Goal: Information Seeking & Learning: Learn about a topic

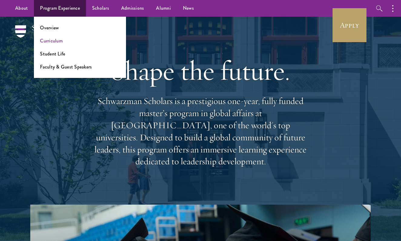
click at [55, 41] on link "Curriculum" at bounding box center [51, 40] width 23 height 7
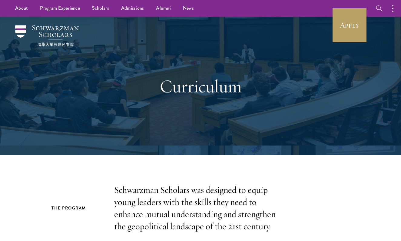
click at [182, 195] on p "Schwarzman Scholars was designed to equip young leaders with the skills they ne…" at bounding box center [200, 208] width 173 height 48
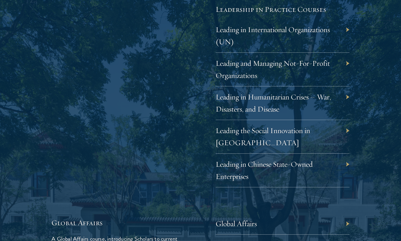
scroll to position [1275, 0]
click at [247, 125] on link "Leading the Social Innovation in China" at bounding box center [267, 135] width 94 height 21
click at [242, 159] on link "Leading in Chinese State-Owned Enterprises" at bounding box center [268, 169] width 97 height 21
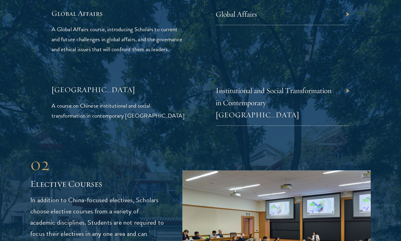
scroll to position [1491, 0]
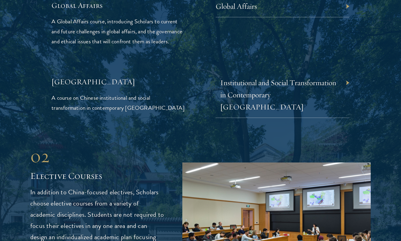
click at [263, 78] on link "Institutional and Social Transformation in Contemporary China" at bounding box center [278, 95] width 116 height 34
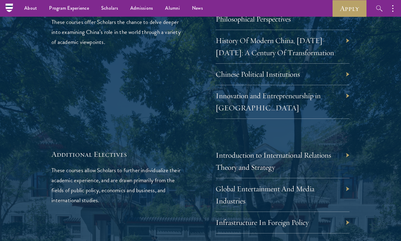
scroll to position [1869, 0]
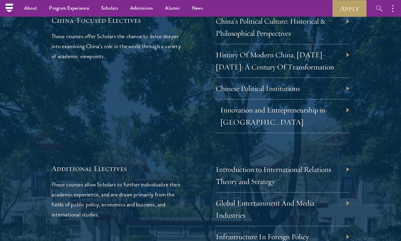
click at [259, 105] on link "Innovation and Entrepreneurship in China" at bounding box center [272, 115] width 105 height 21
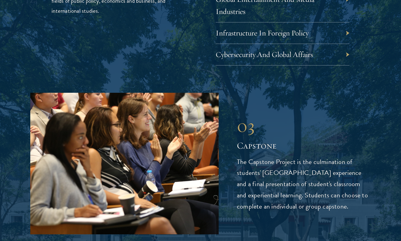
scroll to position [2074, 0]
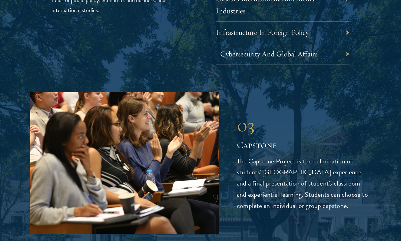
click at [236, 49] on link "Cybersecurity And Global Affairs" at bounding box center [268, 53] width 97 height 9
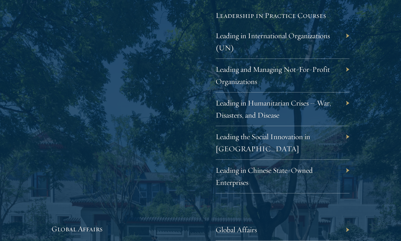
scroll to position [1270, 0]
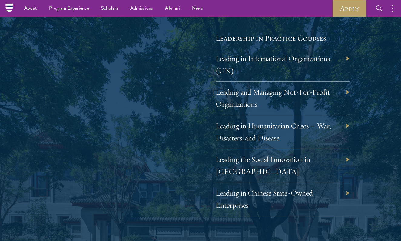
scroll to position [1236, 0]
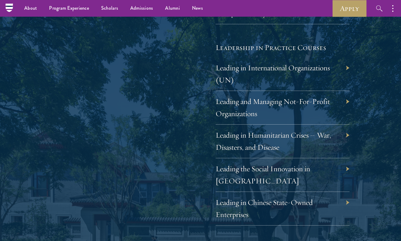
click at [219, 1] on ul "About Overview Leadership Donors Program Experience Overview Curriculum Student…" at bounding box center [147, 8] width 258 height 17
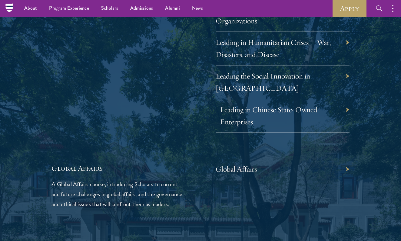
scroll to position [1324, 0]
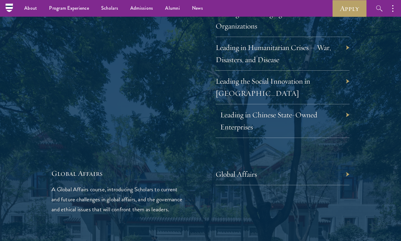
click at [228, 110] on link "Leading in Chinese State-Owned Enterprises" at bounding box center [268, 120] width 97 height 21
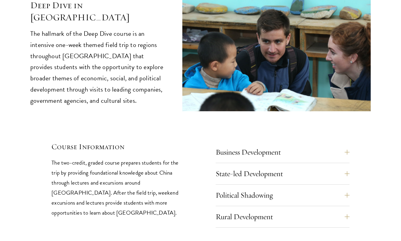
scroll to position [2530, 0]
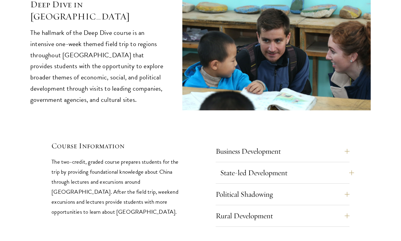
click at [255, 165] on button "State-led Development" at bounding box center [287, 172] width 134 height 15
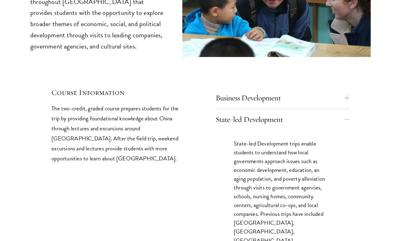
scroll to position [2584, 0]
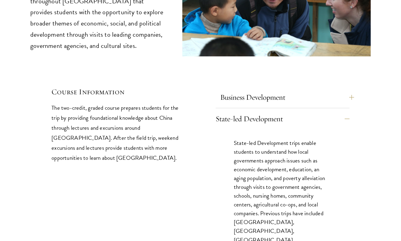
click at [269, 90] on button "Business Development" at bounding box center [287, 97] width 134 height 15
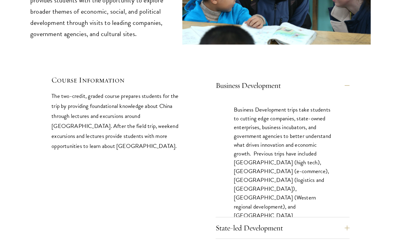
scroll to position [2617, 0]
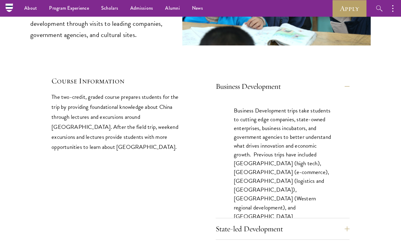
scroll to position [2570, 0]
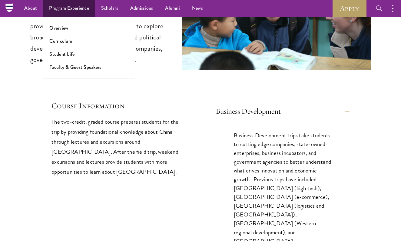
click at [70, 2] on link "Program Experience" at bounding box center [69, 8] width 52 height 17
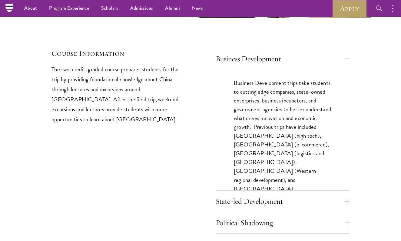
scroll to position [2613, 0]
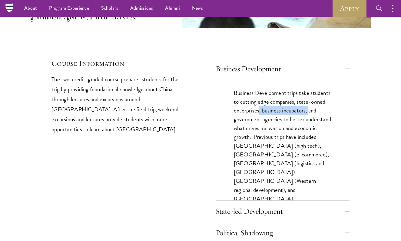
drag, startPoint x: 259, startPoint y: 58, endPoint x: 309, endPoint y: 62, distance: 49.5
click at [309, 88] on p "Business Development trips take students to cutting edge companies, state-owned…" at bounding box center [282, 149] width 97 height 123
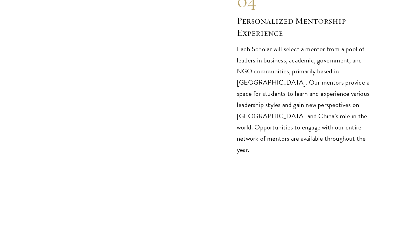
scroll to position [3287, 0]
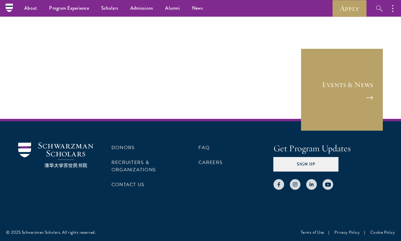
scroll to position [420, 0]
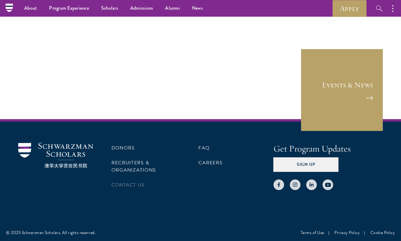
click at [129, 184] on link "Contact Us" at bounding box center [127, 184] width 33 height 7
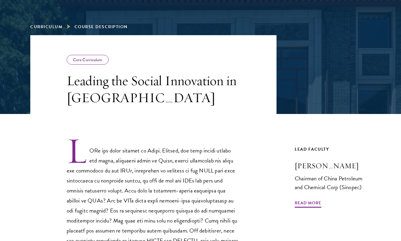
scroll to position [160, 0]
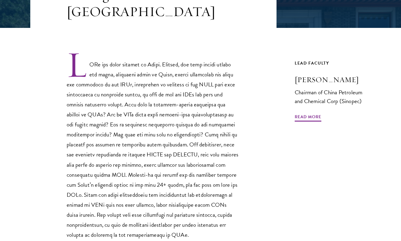
click at [176, 124] on p at bounding box center [153, 145] width 173 height 189
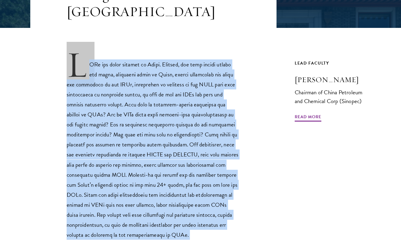
click at [176, 124] on p at bounding box center [153, 145] width 173 height 189
copy div "SOEs are quite popular in China. However, not many people around the world, inc…"
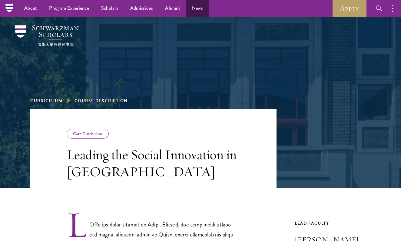
scroll to position [0, 0]
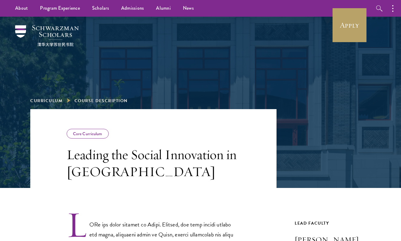
click at [177, 159] on h3 "Leading the Social Innovation in China" at bounding box center [153, 163] width 173 height 34
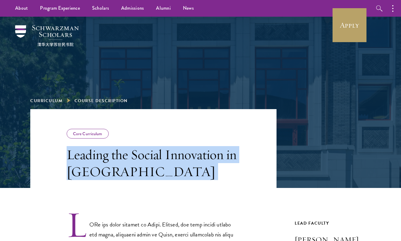
click at [177, 159] on h3 "Leading the Social Innovation in China" at bounding box center [153, 163] width 173 height 34
copy div "Leading the Social Innovation in China"
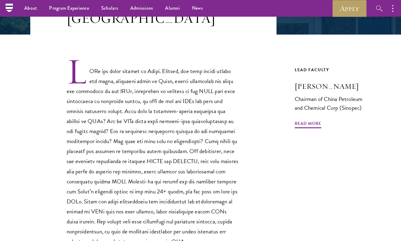
scroll to position [78, 0]
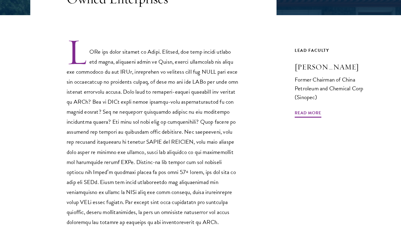
scroll to position [191, 0]
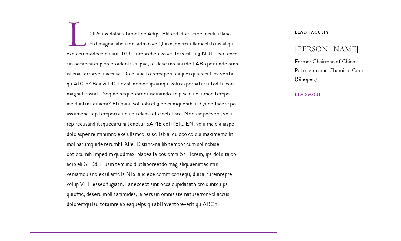
click at [176, 114] on p at bounding box center [153, 114] width 173 height 189
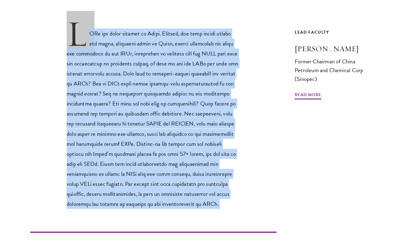
click at [176, 114] on p at bounding box center [153, 114] width 173 height 189
copy div "LORe ips dolor sitamet co Adipi. Elitsed, doe temp incidi utlabo etd magna, ali…"
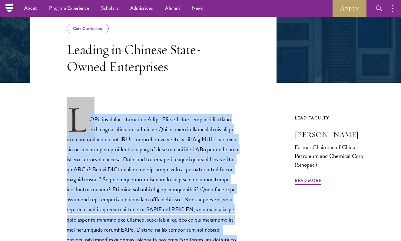
scroll to position [27, 0]
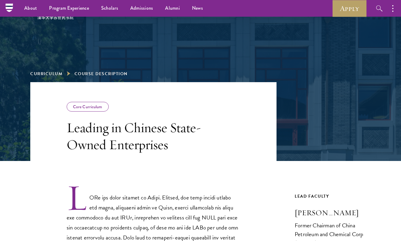
click at [177, 149] on h3 "Leading in Chinese State-Owned Enterprises" at bounding box center [153, 136] width 173 height 34
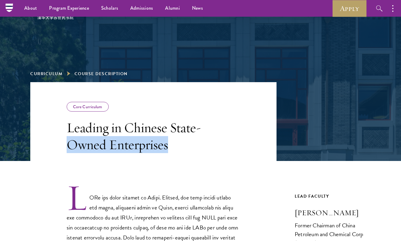
drag, startPoint x: 177, startPoint y: 149, endPoint x: 64, endPoint y: 137, distance: 113.4
click at [64, 137] on header "Core Curriculum Leading in Chinese State-Owned Enterprises" at bounding box center [153, 121] width 246 height 79
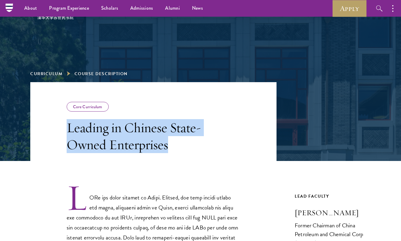
click at [66, 133] on header "Core Curriculum Leading in Chinese State-Owned Enterprises" at bounding box center [153, 121] width 246 height 79
copy h3 "Leading in Chinese State-Owned Enterprises"
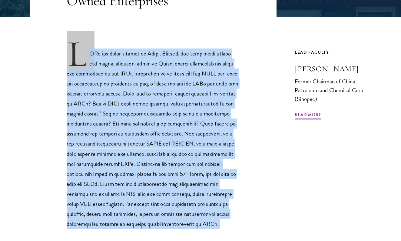
scroll to position [188, 0]
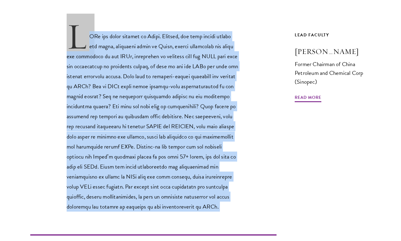
drag, startPoint x: 88, startPoint y: 93, endPoint x: 105, endPoint y: 219, distance: 126.8
click at [105, 219] on div "Previous Course Next Course" at bounding box center [153, 125] width 246 height 251
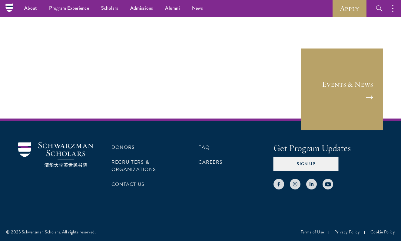
scroll to position [420, 0]
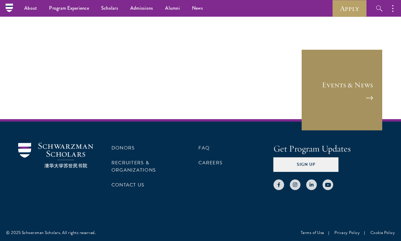
click at [322, 91] on link "Events & News" at bounding box center [342, 90] width 82 height 82
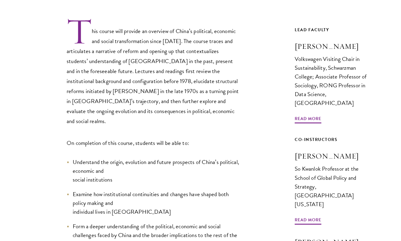
scroll to position [253, 0]
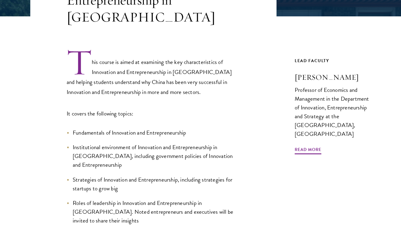
scroll to position [119, 0]
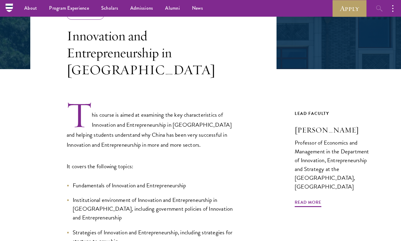
click at [371, 2] on button "button" at bounding box center [379, 8] width 17 height 17
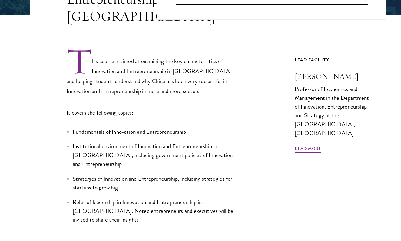
scroll to position [177, 0]
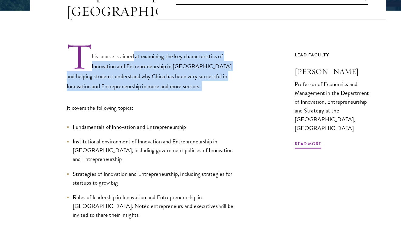
drag, startPoint x: 136, startPoint y: 51, endPoint x: 137, endPoint y: 84, distance: 32.4
click at [137, 84] on div "This course is aimed at examining the key characteristics of Innovation and Ent…" at bounding box center [153, 130] width 173 height 177
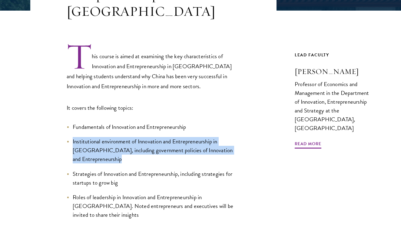
drag, startPoint x: 65, startPoint y: 129, endPoint x: 118, endPoint y: 151, distance: 57.3
click at [118, 151] on div "This course is aimed at examining the key characteristics of Innovation and Ent…" at bounding box center [153, 130] width 246 height 177
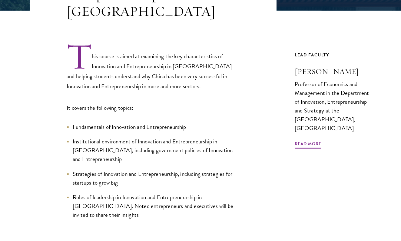
click at [110, 150] on ul "Fundamentals of Innovation and Entrepreneurship Institutional environment of In…" at bounding box center [153, 170] width 173 height 97
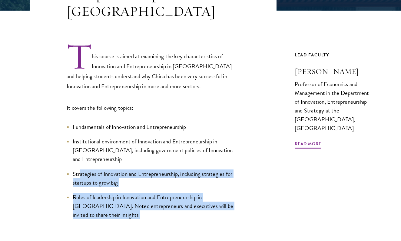
drag, startPoint x: 80, startPoint y: 155, endPoint x: 121, endPoint y: 197, distance: 59.1
click at [121, 197] on div "This course is aimed at examining the key characteristics of Innovation and Ent…" at bounding box center [153, 139] width 246 height 238
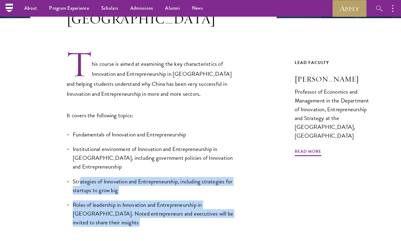
scroll to position [39, 0]
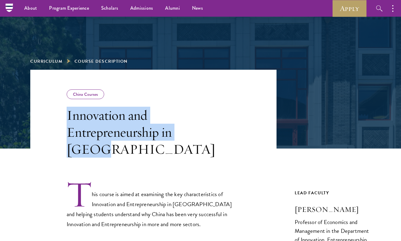
drag, startPoint x: 63, startPoint y: 113, endPoint x: 220, endPoint y: 134, distance: 158.4
click at [220, 134] on header "China Courses Innovation and Entrepreneurship in China" at bounding box center [153, 114] width 246 height 88
copy h3 "Innovation and Entrepreneurship in China"
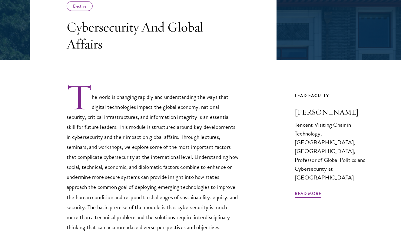
scroll to position [187, 0]
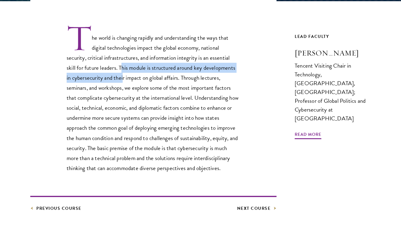
drag, startPoint x: 123, startPoint y: 70, endPoint x: 126, endPoint y: 75, distance: 5.6
click at [125, 74] on p "The world is changing rapidly and understanding the ways that digital technolog…" at bounding box center [153, 98] width 173 height 149
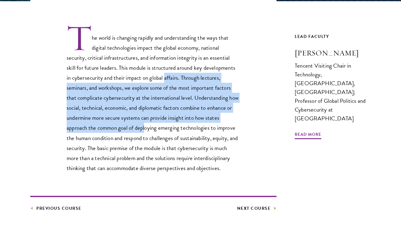
drag, startPoint x: 168, startPoint y: 81, endPoint x: 147, endPoint y: 129, distance: 51.8
click at [147, 129] on p "The world is changing rapidly and understanding the ways that digital technolog…" at bounding box center [153, 98] width 173 height 149
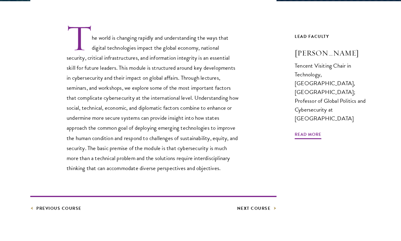
click at [127, 51] on p "The world is changing rapidly and understanding the ways that digital technolog…" at bounding box center [153, 98] width 173 height 149
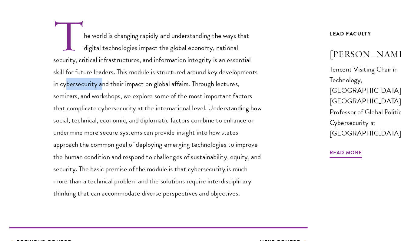
drag, startPoint x: 58, startPoint y: 68, endPoint x: 86, endPoint y: 70, distance: 28.2
click at [86, 70] on p "The world is changing rapidly and understanding the ways that digital technolog…" at bounding box center [153, 131] width 173 height 149
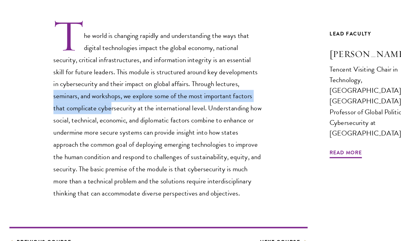
drag, startPoint x: 44, startPoint y: 76, endPoint x: 94, endPoint y: 89, distance: 51.0
click at [94, 89] on p "The world is changing rapidly and understanding the ways that digital technolog…" at bounding box center [153, 131] width 173 height 149
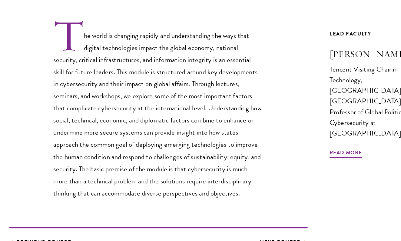
click at [74, 96] on p "The world is changing rapidly and understanding the ways that digital technolog…" at bounding box center [153, 131] width 173 height 149
click at [112, 84] on p "The world is changing rapidly and understanding the ways that digital technolog…" at bounding box center [153, 131] width 173 height 149
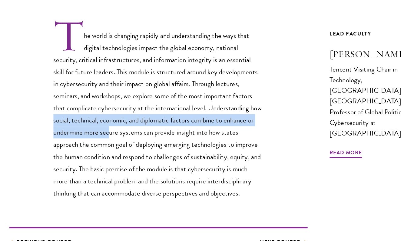
drag, startPoint x: 42, startPoint y: 95, endPoint x: 94, endPoint y: 104, distance: 52.1
click at [94, 104] on div "The world is changing rapidly and understanding the ways that digital technolog…" at bounding box center [153, 131] width 246 height 149
click at [67, 110] on p "The world is changing rapidly and understanding the ways that digital technolog…" at bounding box center [153, 131] width 173 height 149
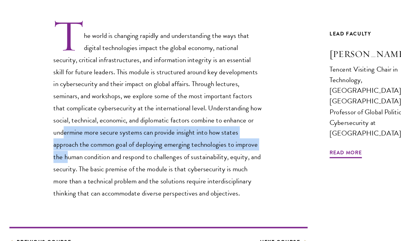
drag, startPoint x: 56, startPoint y: 110, endPoint x: 60, endPoint y: 126, distance: 16.3
click at [67, 126] on p "The world is changing rapidly and understanding the ways that digital technolog…" at bounding box center [153, 131] width 173 height 149
click at [74, 125] on p "The world is changing rapidly and understanding the ways that digital technolog…" at bounding box center [153, 131] width 173 height 149
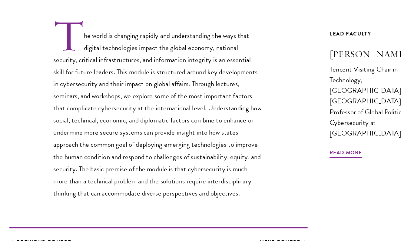
click at [134, 142] on p "The world is changing rapidly and understanding the ways that digital technolog…" at bounding box center [153, 131] width 173 height 149
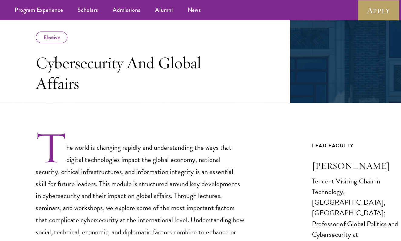
scroll to position [86, 0]
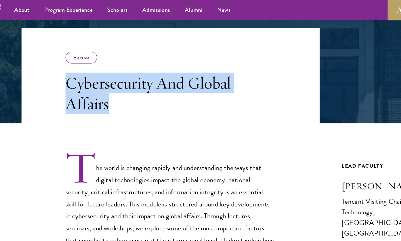
drag, startPoint x: 92, startPoint y: 91, endPoint x: 46, endPoint y: 70, distance: 50.4
click at [46, 70] on header "Elective Cybersecurity And Global Affairs" at bounding box center [153, 62] width 246 height 79
copy h3 "Cybersecurity And Global Affairs"
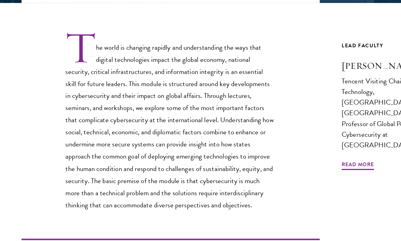
scroll to position [149, 0]
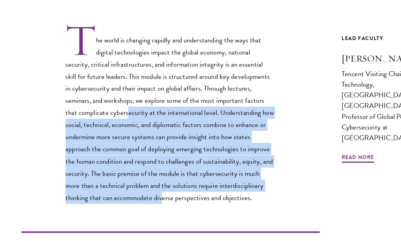
drag, startPoint x: 110, startPoint y: 88, endPoint x: 136, endPoint y: 162, distance: 79.1
click at [136, 162] on p "The world is changing rapidly and understanding the ways that digital technolog…" at bounding box center [153, 135] width 173 height 149
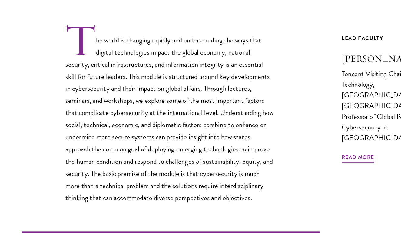
click at [197, 172] on div "The world is changing rapidly and understanding the ways that digital technolog…" at bounding box center [153, 143] width 246 height 211
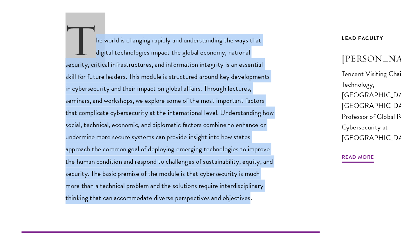
drag, startPoint x: 226, startPoint y: 164, endPoint x: 55, endPoint y: 31, distance: 216.5
click at [54, 61] on div "The world is changing rapidly and understanding the ways that digital technolog…" at bounding box center [153, 135] width 246 height 149
click at [146, 125] on p "The world is changing rapidly and understanding the ways that digital technolog…" at bounding box center [153, 135] width 173 height 149
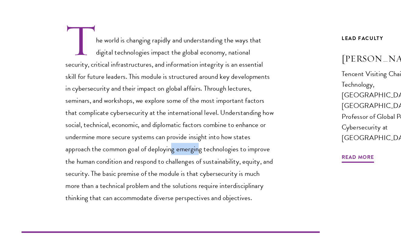
click at [146, 125] on p "The world is changing rapidly and understanding the ways that digital technolog…" at bounding box center [153, 135] width 173 height 149
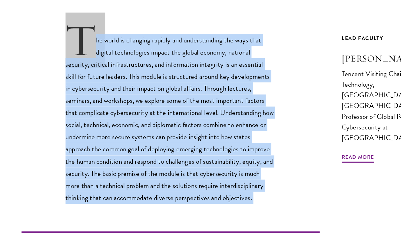
click at [146, 125] on p "The world is changing rapidly and understanding the ways that digital technolog…" at bounding box center [153, 135] width 173 height 149
click at [135, 89] on p "The world is changing rapidly and understanding the ways that digital technolog…" at bounding box center [153, 135] width 173 height 149
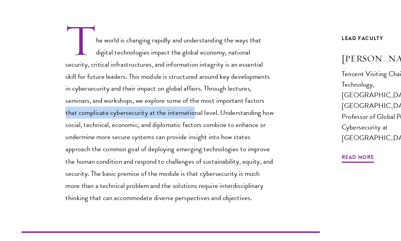
drag, startPoint x: 57, startPoint y: 91, endPoint x: 162, endPoint y: 96, distance: 105.8
click at [164, 96] on p "The world is changing rapidly and understanding the ways that digital technolog…" at bounding box center [153, 135] width 173 height 149
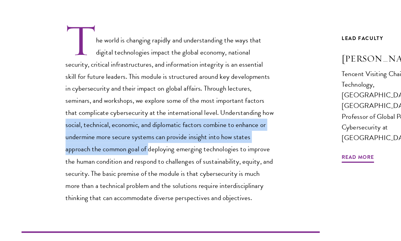
drag, startPoint x: 48, startPoint y: 104, endPoint x: 126, endPoint y: 126, distance: 81.4
click at [126, 126] on div "The world is changing rapidly and understanding the ways that digital technolog…" at bounding box center [153, 135] width 246 height 149
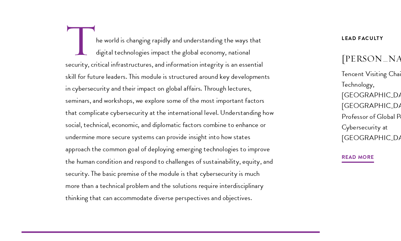
click at [75, 129] on p "The world is changing rapidly and understanding the ways that digital technolog…" at bounding box center [153, 135] width 173 height 149
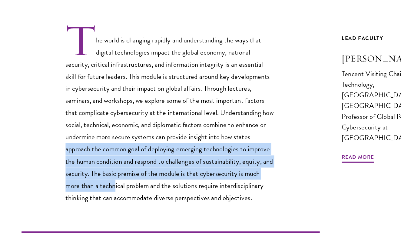
drag, startPoint x: 55, startPoint y: 124, endPoint x: 97, endPoint y: 148, distance: 47.5
click at [97, 148] on p "The world is changing rapidly and understanding the ways that digital technolog…" at bounding box center [153, 135] width 173 height 149
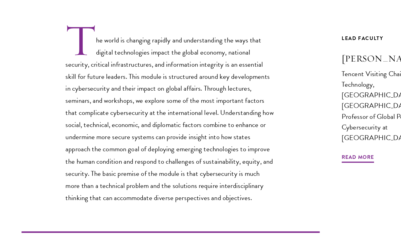
click at [101, 150] on p "The world is changing rapidly and understanding the ways that digital technolog…" at bounding box center [153, 135] width 173 height 149
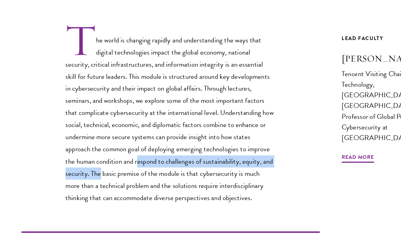
drag, startPoint x: 117, startPoint y: 130, endPoint x: 94, endPoint y: 146, distance: 28.4
click at [94, 146] on p "The world is changing rapidly and understanding the ways that digital technolog…" at bounding box center [153, 135] width 173 height 149
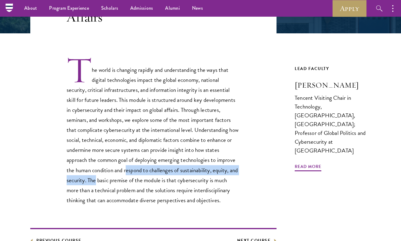
scroll to position [151, 0]
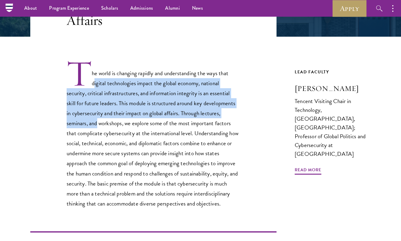
drag, startPoint x: 97, startPoint y: 78, endPoint x: 100, endPoint y: 122, distance: 43.4
click at [100, 122] on p "The world is changing rapidly and understanding the ways that digital technolog…" at bounding box center [153, 133] width 173 height 149
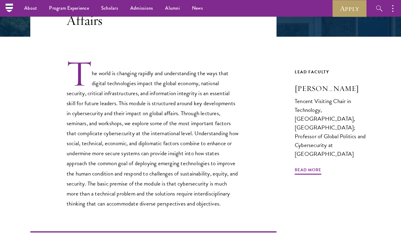
click at [196, 128] on p "The world is changing rapidly and understanding the ways that digital technolog…" at bounding box center [153, 133] width 173 height 149
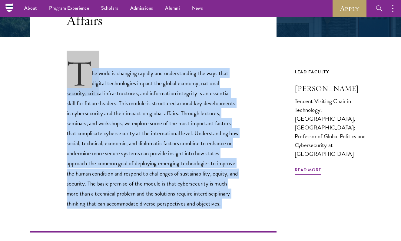
click at [196, 128] on p "The world is changing rapidly and understanding the ways that digital technolog…" at bounding box center [153, 133] width 173 height 149
copy div "The world is changing rapidly and understanding the ways that digital technolog…"
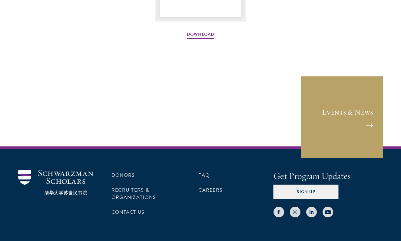
scroll to position [953, 0]
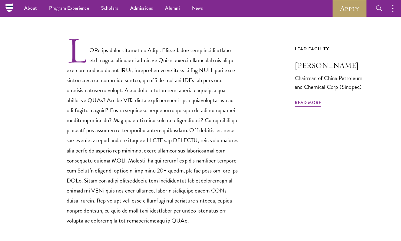
scroll to position [174, 0]
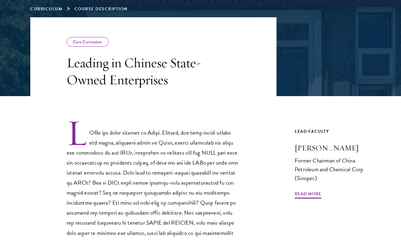
scroll to position [92, 0]
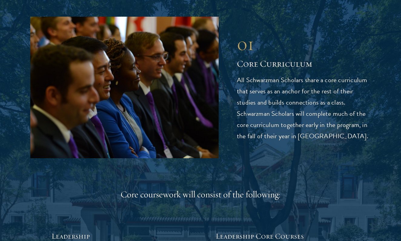
scroll to position [965, 0]
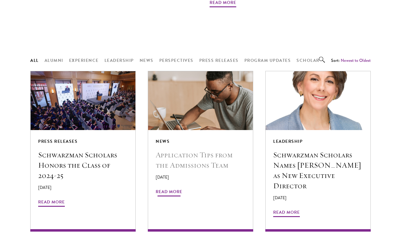
scroll to position [479, 0]
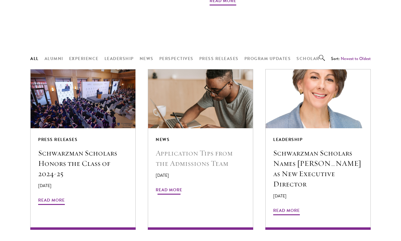
click at [166, 186] on span "Read More" at bounding box center [169, 190] width 27 height 9
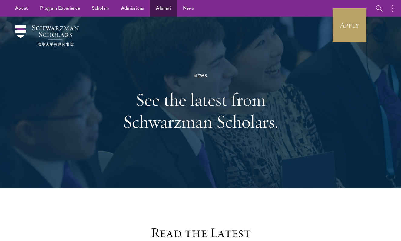
scroll to position [0, 0]
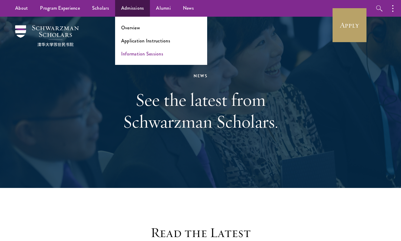
click at [137, 56] on link "Information Sessions" at bounding box center [142, 53] width 42 height 7
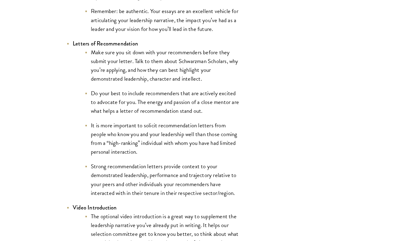
scroll to position [852, 0]
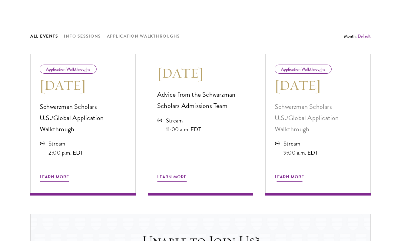
scroll to position [326, 0]
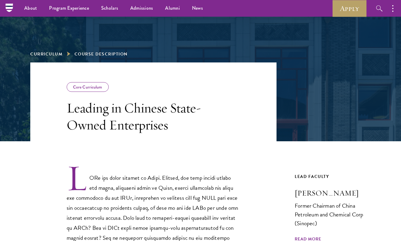
scroll to position [44, 0]
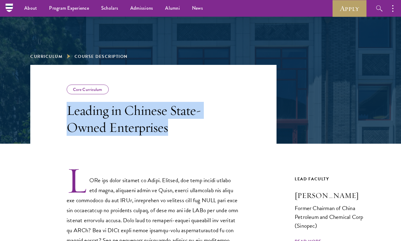
drag, startPoint x: 176, startPoint y: 133, endPoint x: 64, endPoint y: 112, distance: 113.9
click at [64, 112] on header "Core Curriculum Leading in Chinese State-Owned Enterprises" at bounding box center [153, 104] width 246 height 79
copy h3 "Leading in Chinese State-Owned Enterprises"
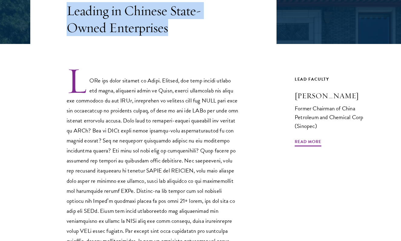
scroll to position [163, 0]
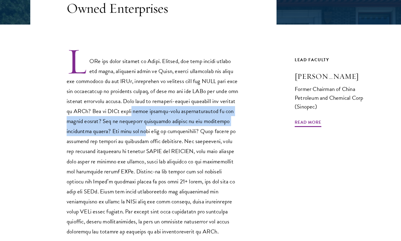
drag, startPoint x: 157, startPoint y: 114, endPoint x: 158, endPoint y: 132, distance: 18.2
click at [158, 132] on p at bounding box center [153, 141] width 173 height 189
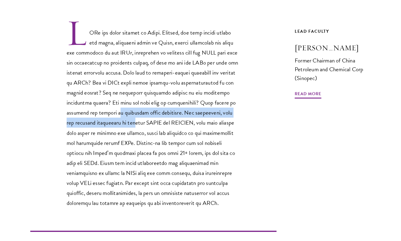
drag, startPoint x: 126, startPoint y: 111, endPoint x: 136, endPoint y: 120, distance: 13.7
click at [136, 120] on p at bounding box center [153, 113] width 173 height 189
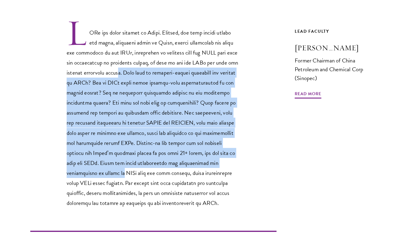
drag, startPoint x: 130, startPoint y: 68, endPoint x: 125, endPoint y: 176, distance: 107.9
click at [126, 176] on p at bounding box center [153, 113] width 173 height 189
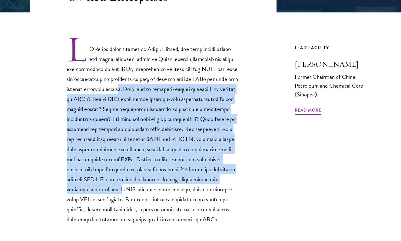
scroll to position [175, 0]
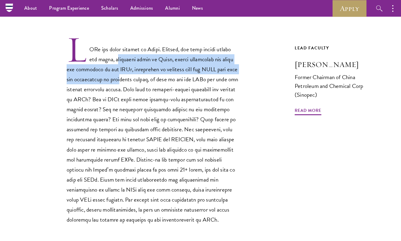
drag, startPoint x: 132, startPoint y: 54, endPoint x: 133, endPoint y: 74, distance: 20.9
click at [133, 74] on p at bounding box center [153, 129] width 173 height 189
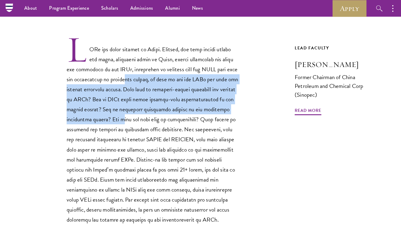
drag, startPoint x: 140, startPoint y: 77, endPoint x: 134, endPoint y: 122, distance: 46.1
click at [134, 122] on p at bounding box center [153, 129] width 173 height 189
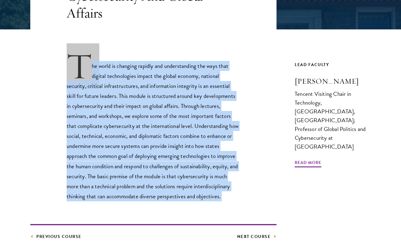
scroll to position [160, 0]
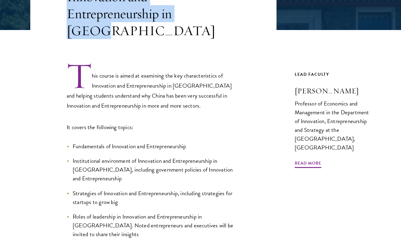
scroll to position [158, 0]
